Goal: Task Accomplishment & Management: Complete application form

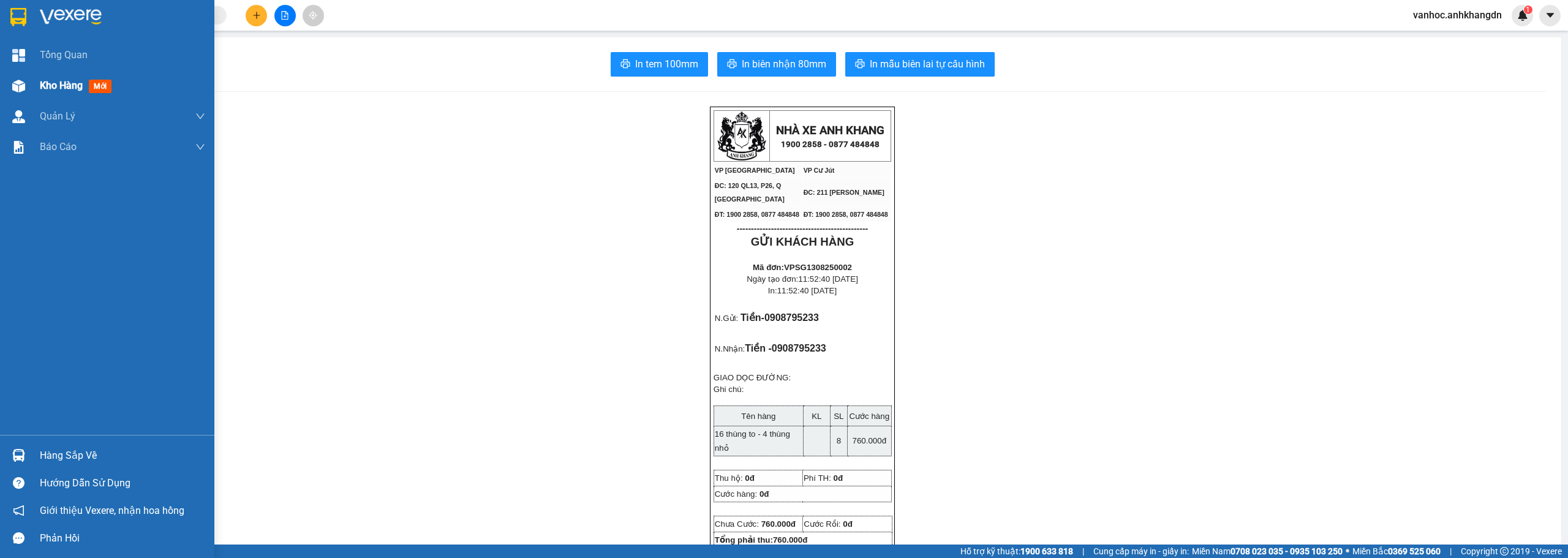
click at [69, 96] on div "Kho hàng mới" at bounding box center [122, 86] width 165 height 31
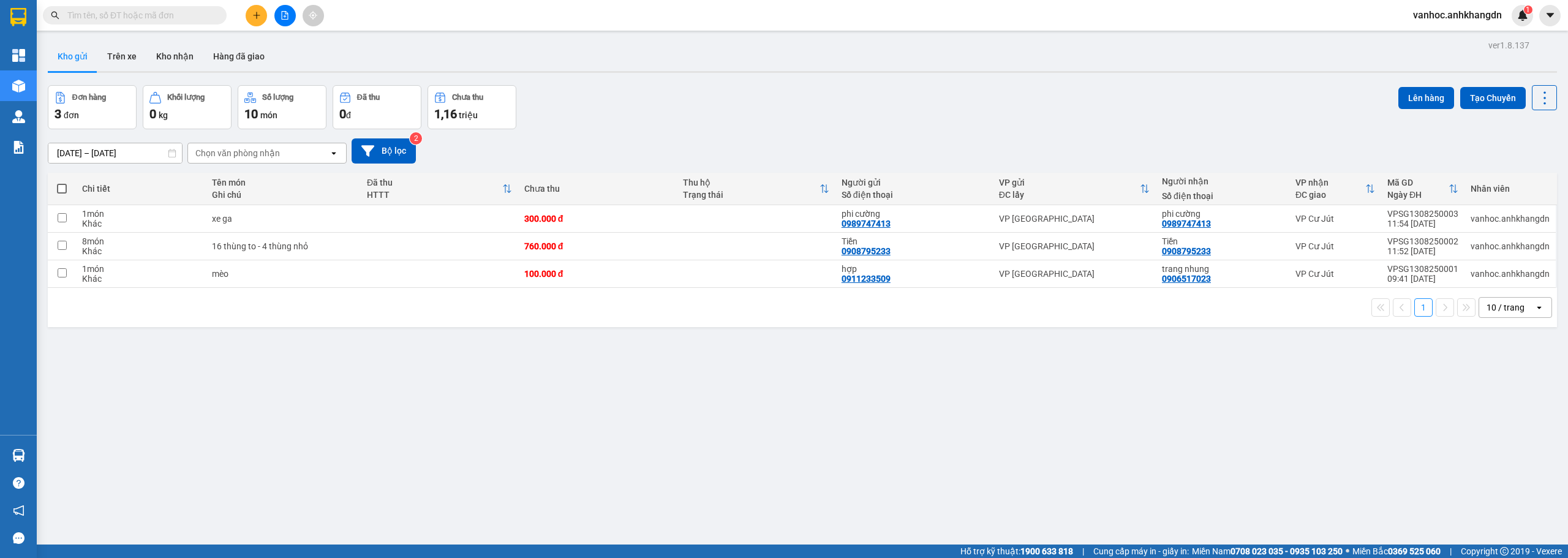
click at [257, 18] on icon "plus" at bounding box center [257, 16] width 9 height 9
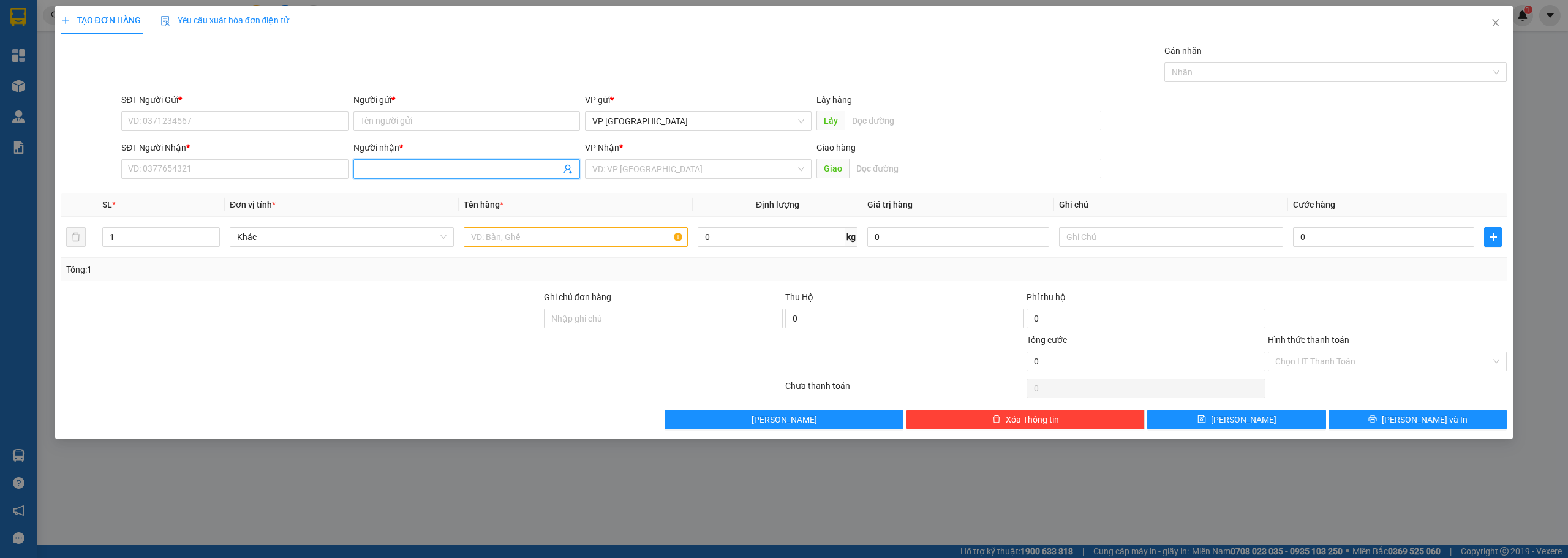
click at [466, 161] on span at bounding box center [467, 169] width 226 height 20
paste input "ậ"
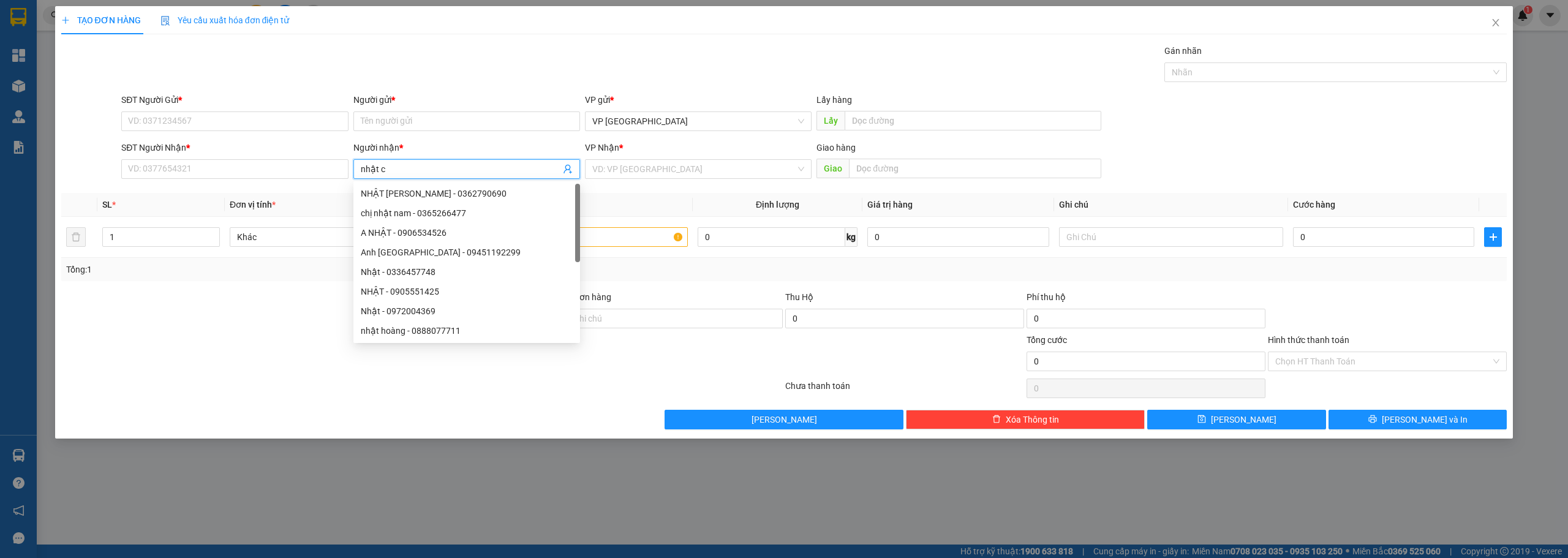
paste input "ươ"
paste input "ờ"
type input "nhật cường"
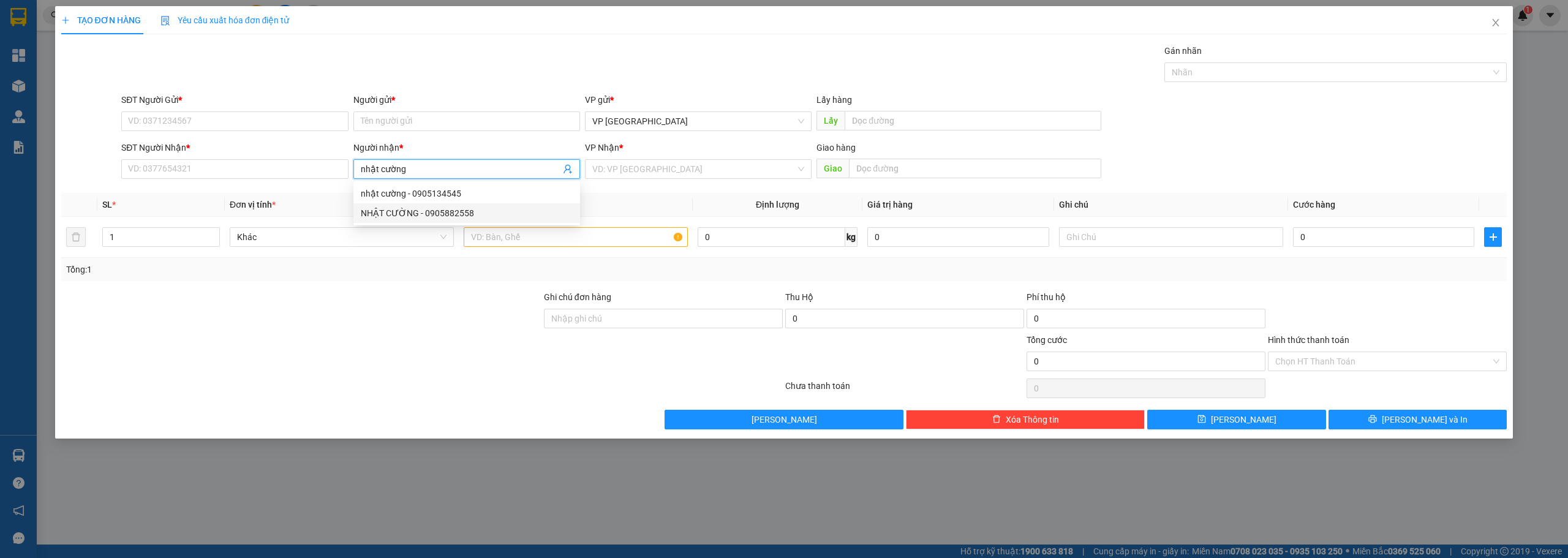
click at [476, 216] on div "NHẬT CƯỜNG - 0905882558" at bounding box center [467, 213] width 212 height 13
type input "0905882558"
drag, startPoint x: 440, startPoint y: 170, endPoint x: 344, endPoint y: 167, distance: 96.0
click at [345, 167] on div "SĐT Người Nhận * 0905882558 Người nhận * NHẬT CƯỜNG NHẬT CƯỜNG VP Nhận * VD: VP…" at bounding box center [814, 162] width 1390 height 43
type input "[PERSON_NAME]"
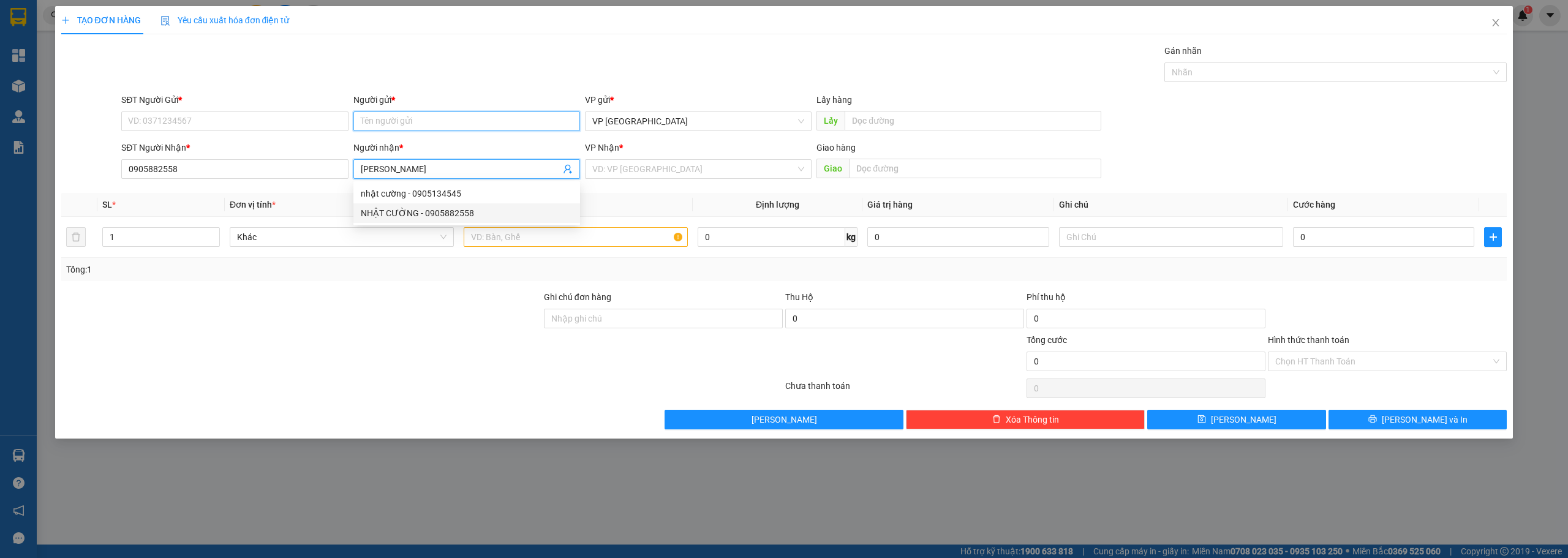
click at [381, 117] on input "Người gửi *" at bounding box center [467, 121] width 226 height 20
paste input "[PERSON_NAME]"
type input "[PERSON_NAME]"
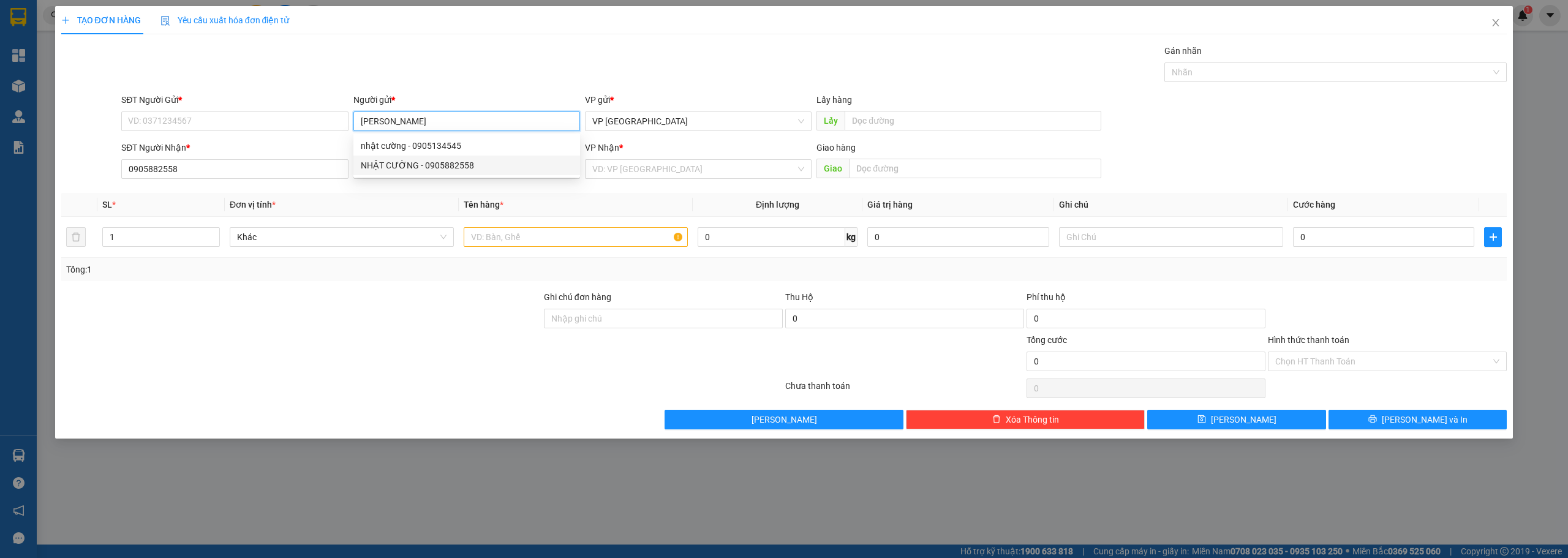
click at [425, 160] on div "NHẬT CƯỜNG - 0905882558" at bounding box center [467, 165] width 212 height 13
type input "0905882558"
type input "[PERSON_NAME]"
click at [177, 247] on div "1" at bounding box center [161, 237] width 118 height 20
click at [172, 240] on input "1" at bounding box center [161, 237] width 116 height 18
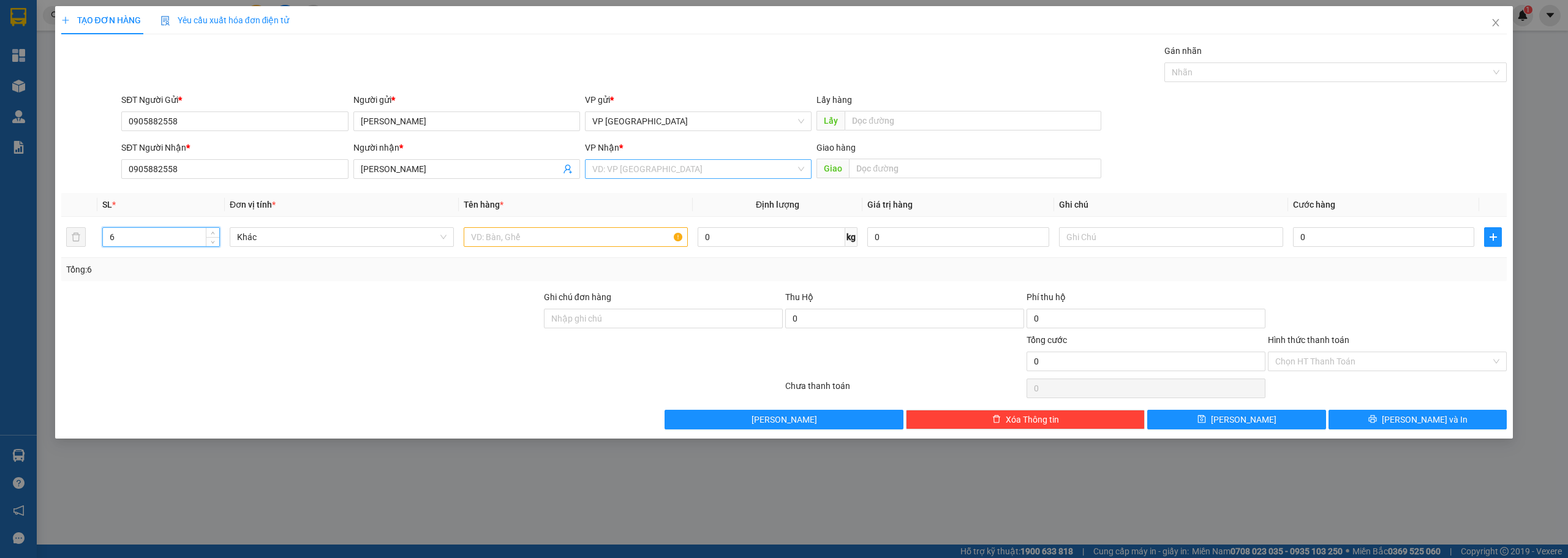
type input "6"
drag, startPoint x: 672, startPoint y: 172, endPoint x: 664, endPoint y: 208, distance: 36.9
click at [672, 171] on input "search" at bounding box center [693, 169] width 203 height 18
click at [637, 241] on div "VP Cư Jút" at bounding box center [698, 233] width 226 height 20
click at [614, 243] on input "text" at bounding box center [575, 237] width 224 height 20
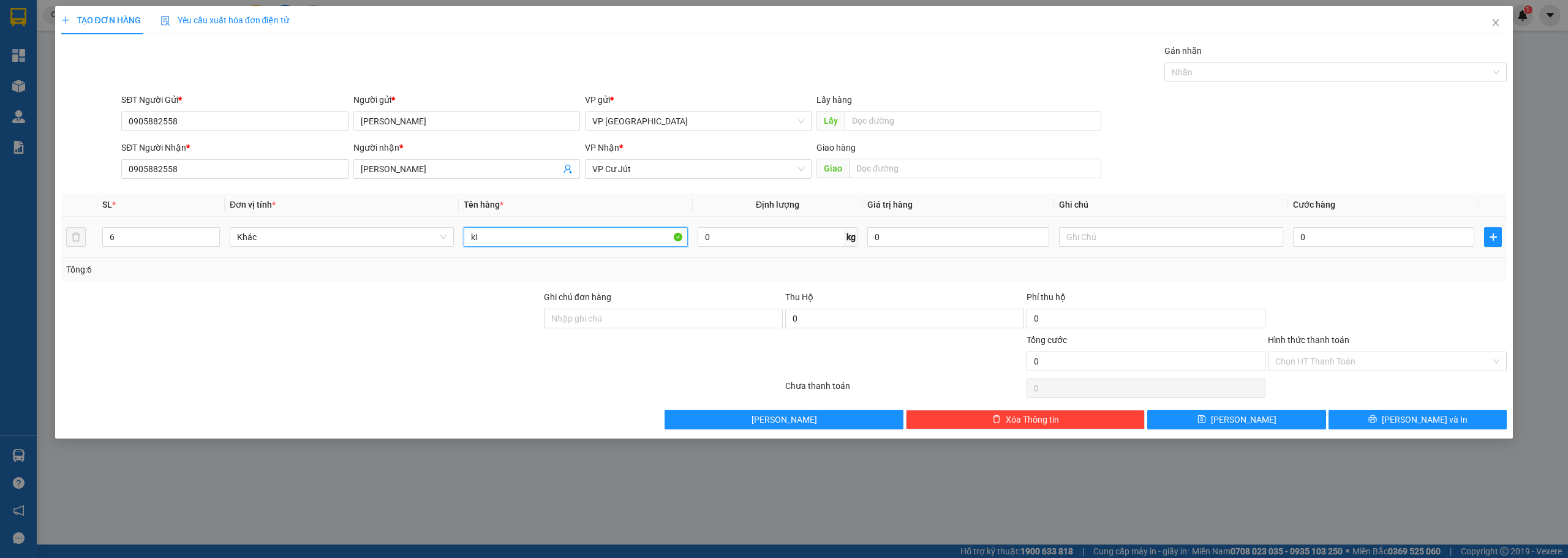
paste input "ê"
paste input "ệ"
type input "kiện"
click at [1369, 242] on input "0" at bounding box center [1383, 237] width 181 height 20
type input "6"
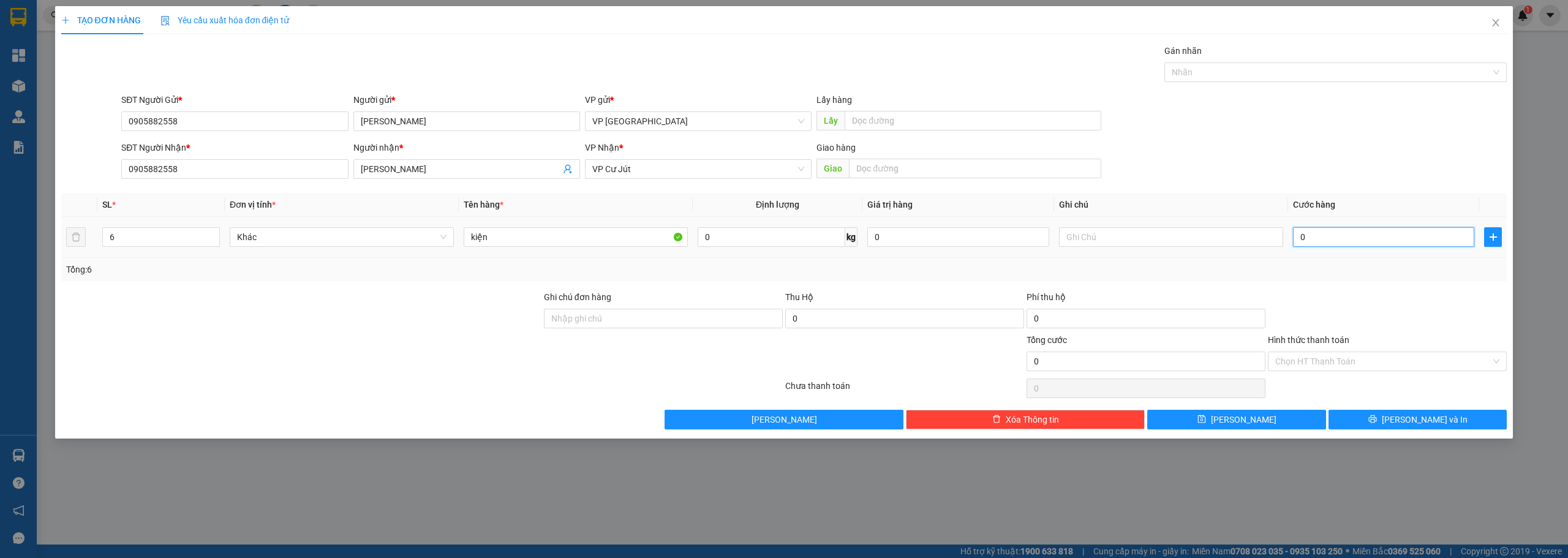
type input "6"
type input "60"
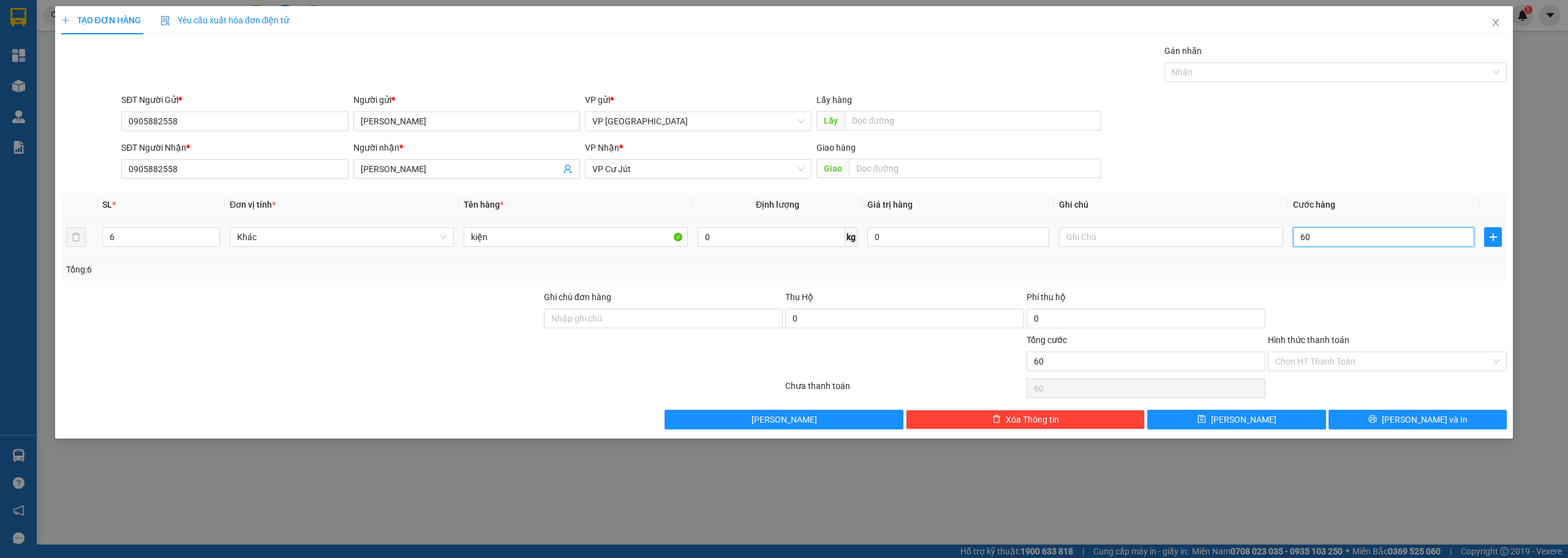
type input "600"
type input "6.000"
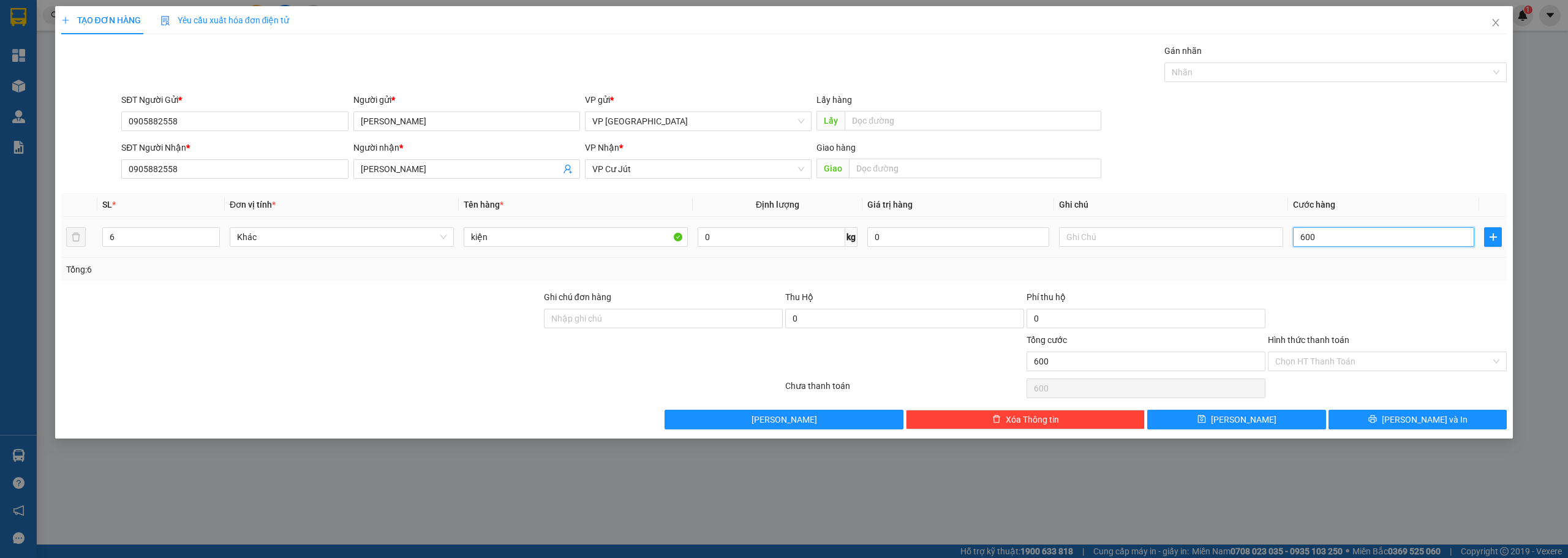
type input "6.000"
type input "60.000"
type input "600.000"
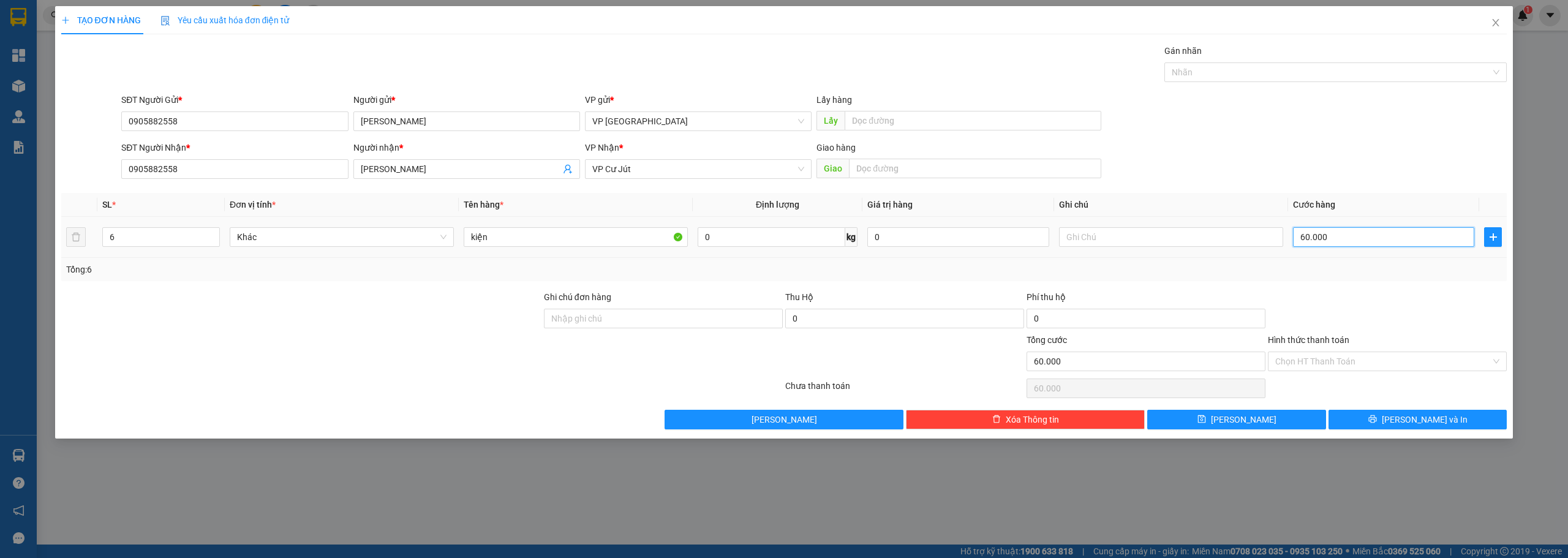
type input "600.000"
click at [1406, 424] on button "[PERSON_NAME] và In" at bounding box center [1418, 420] width 179 height 20
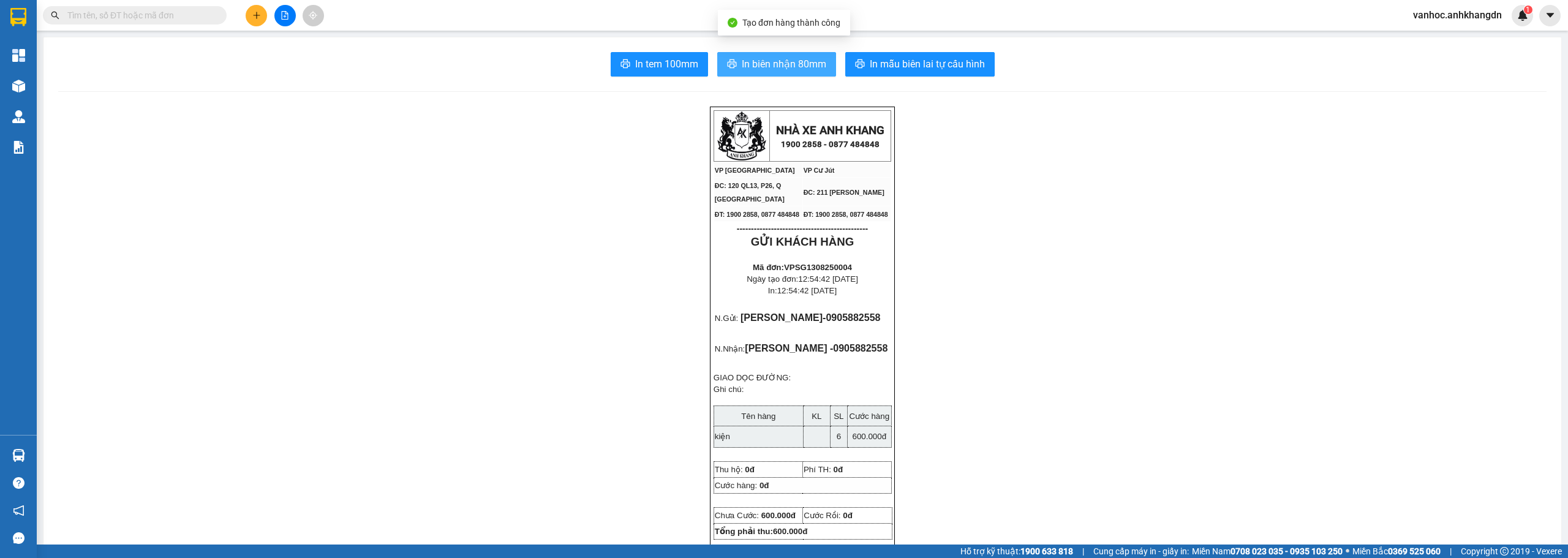
click at [770, 55] on button "In biên nhận 80mm" at bounding box center [776, 64] width 119 height 25
